Goal: Task Accomplishment & Management: Manage account settings

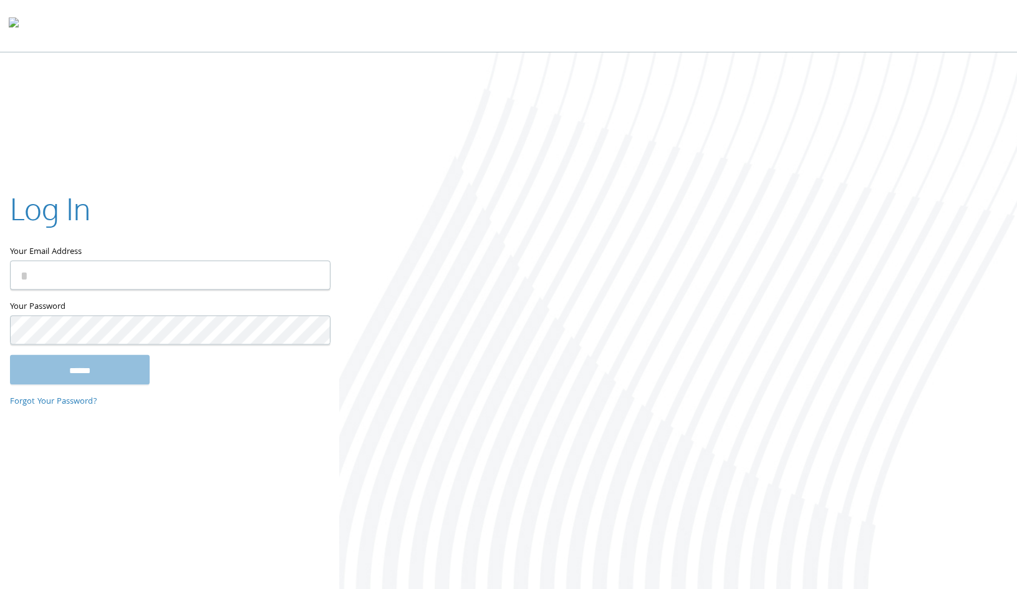
type input "**********"
click at [98, 367] on input "******" at bounding box center [80, 370] width 140 height 30
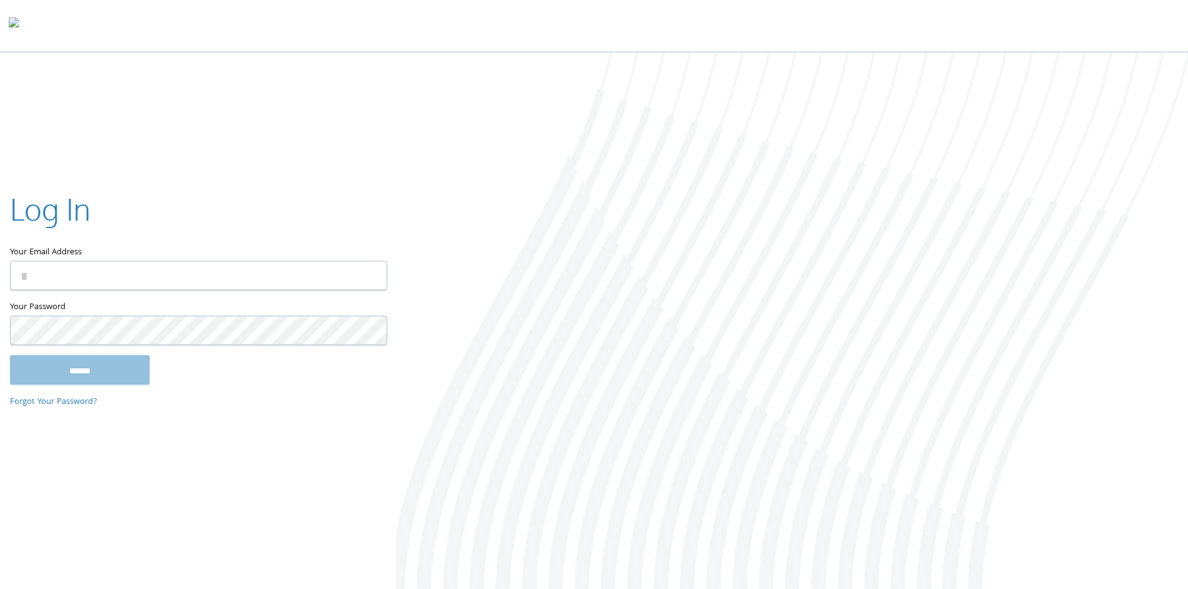
type input "**********"
click at [138, 365] on input "******" at bounding box center [80, 370] width 140 height 30
